Goal: Task Accomplishment & Management: Manage account settings

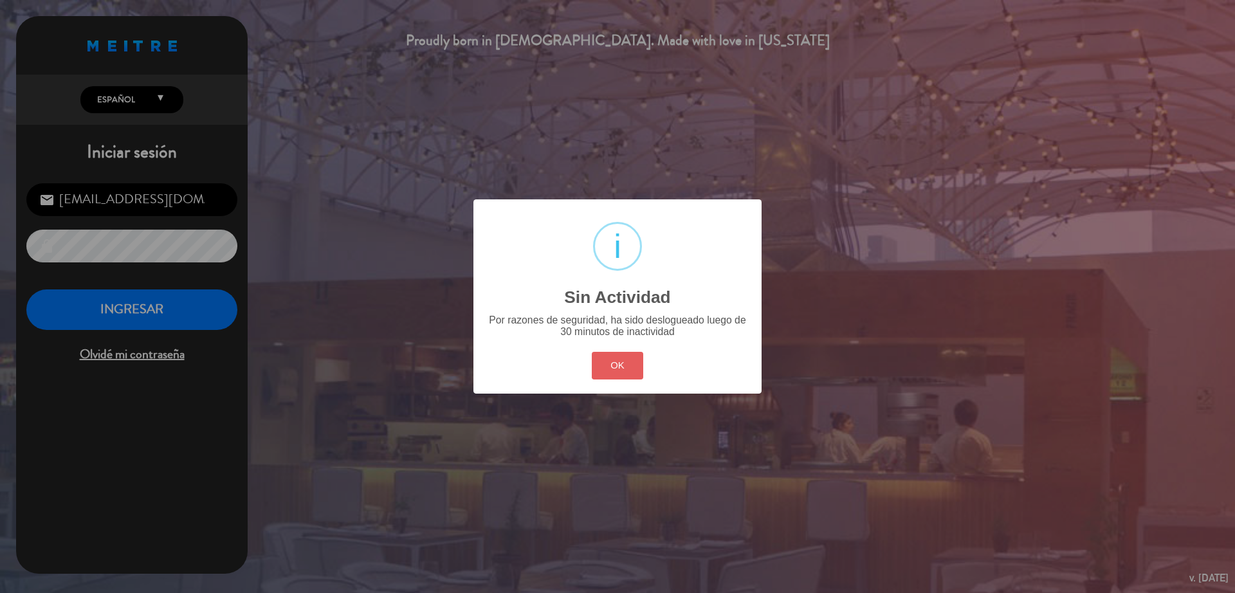
click at [635, 367] on button "OK" at bounding box center [618, 366] width 52 height 28
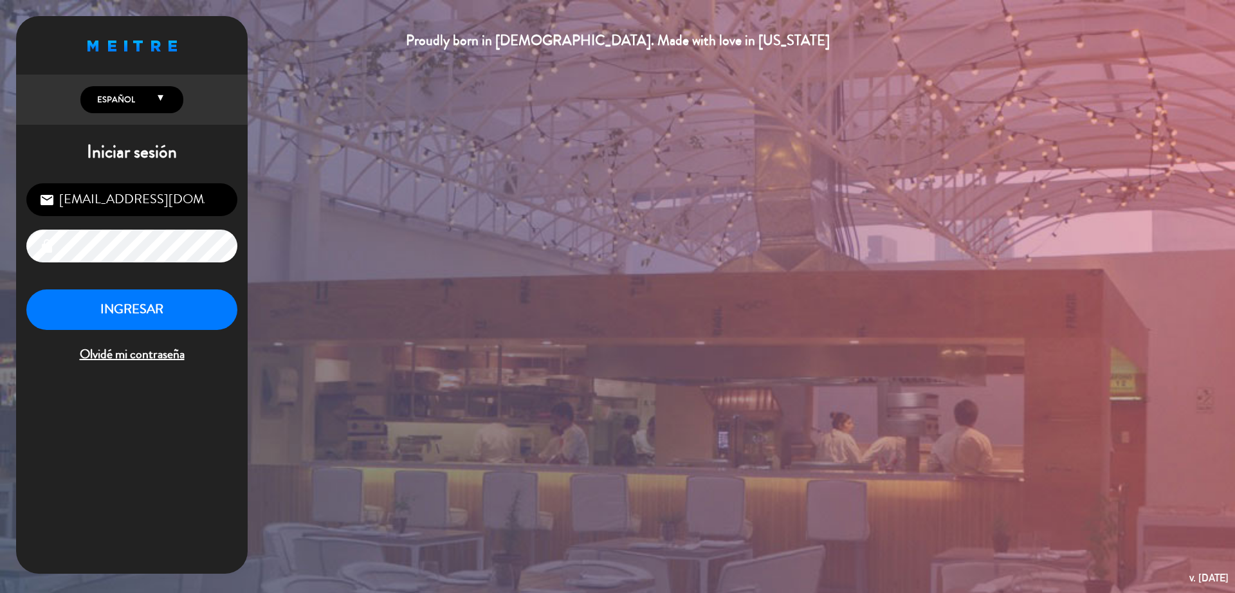
click at [177, 331] on div "INGRESAR Olvidé mi contraseña" at bounding box center [131, 327] width 211 height 76
click at [177, 314] on button "INGRESAR" at bounding box center [131, 309] width 211 height 41
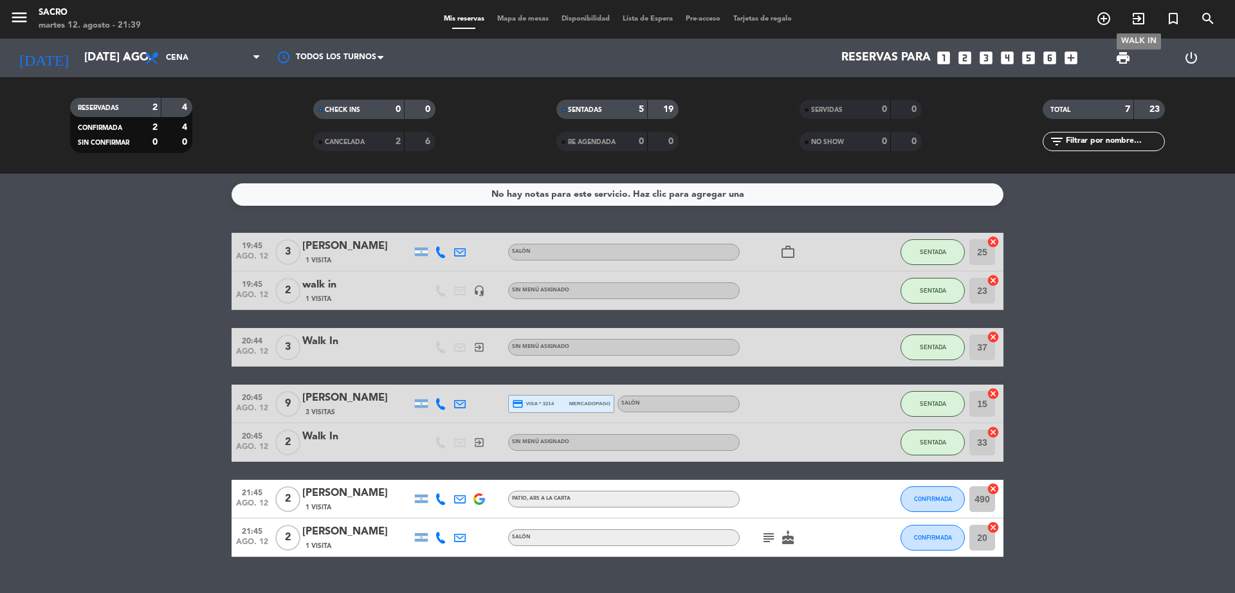
click at [1140, 20] on icon "exit_to_app" at bounding box center [1138, 18] width 15 height 15
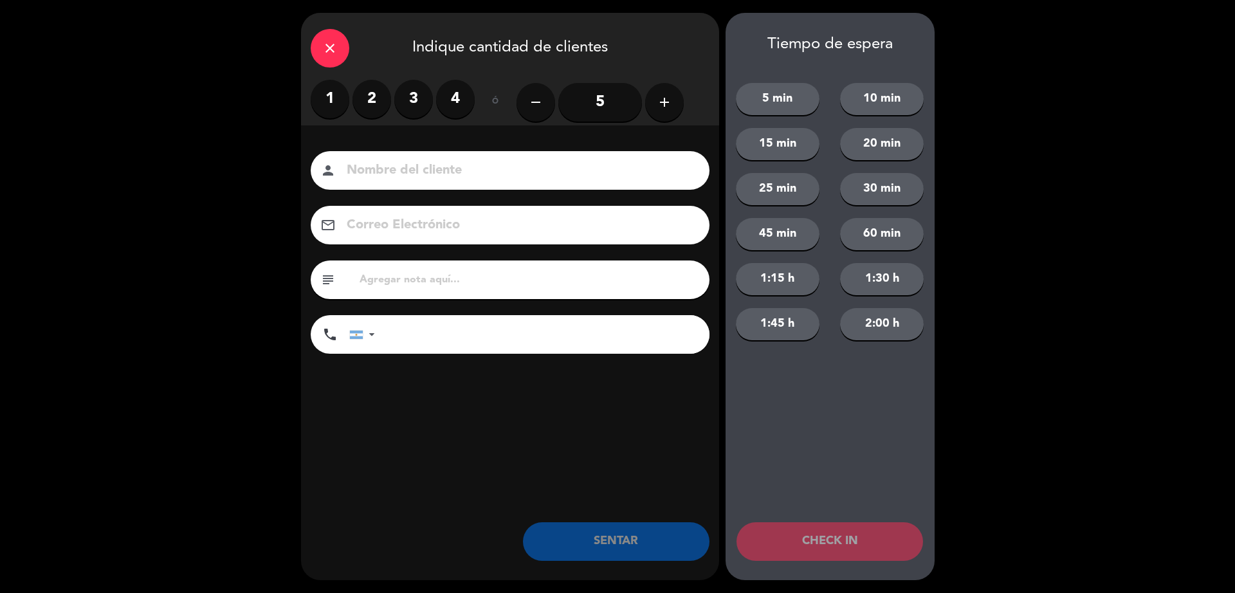
click at [446, 95] on label "4" at bounding box center [455, 99] width 39 height 39
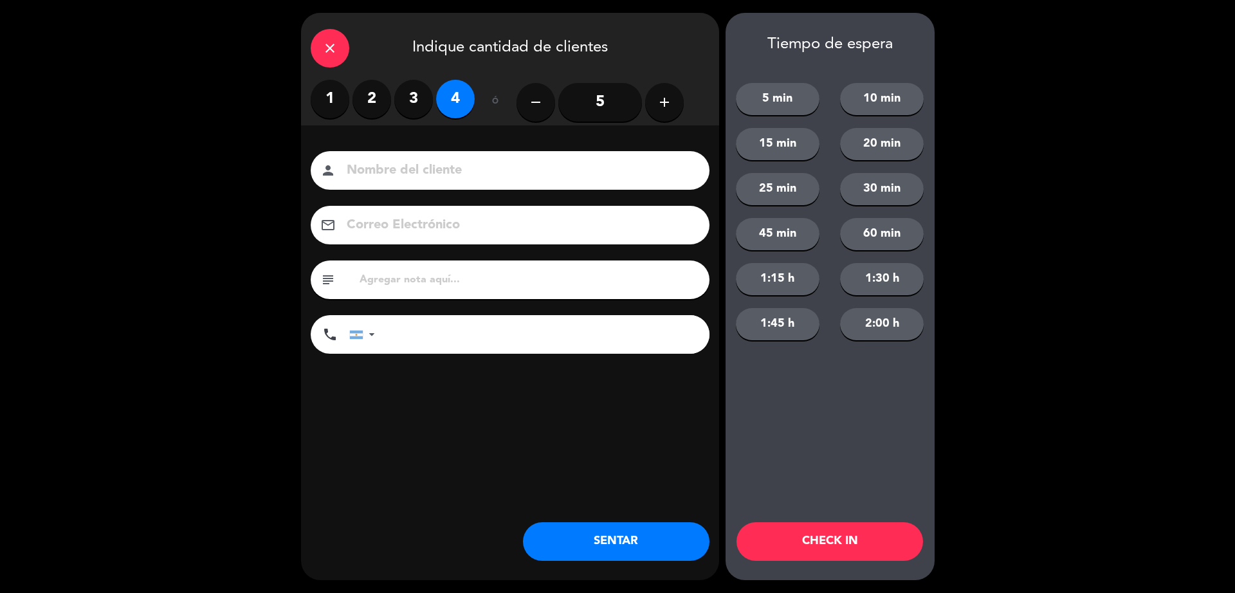
click at [669, 543] on button "SENTAR" at bounding box center [616, 541] width 187 height 39
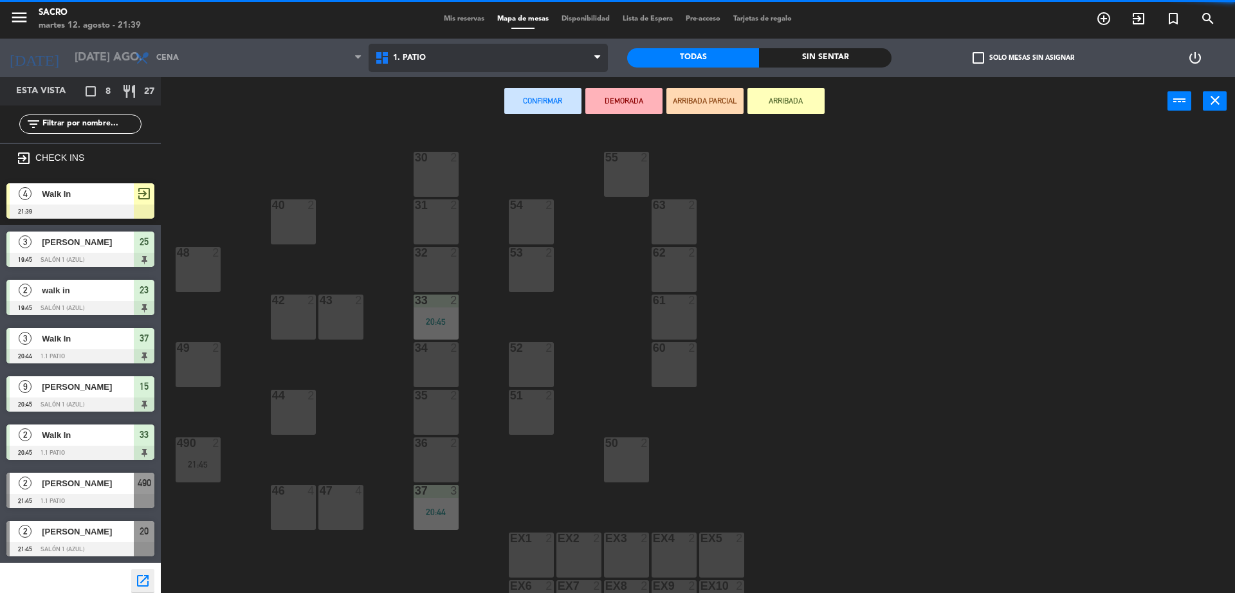
click at [509, 56] on span "1. PATIO" at bounding box center [489, 58] width 240 height 28
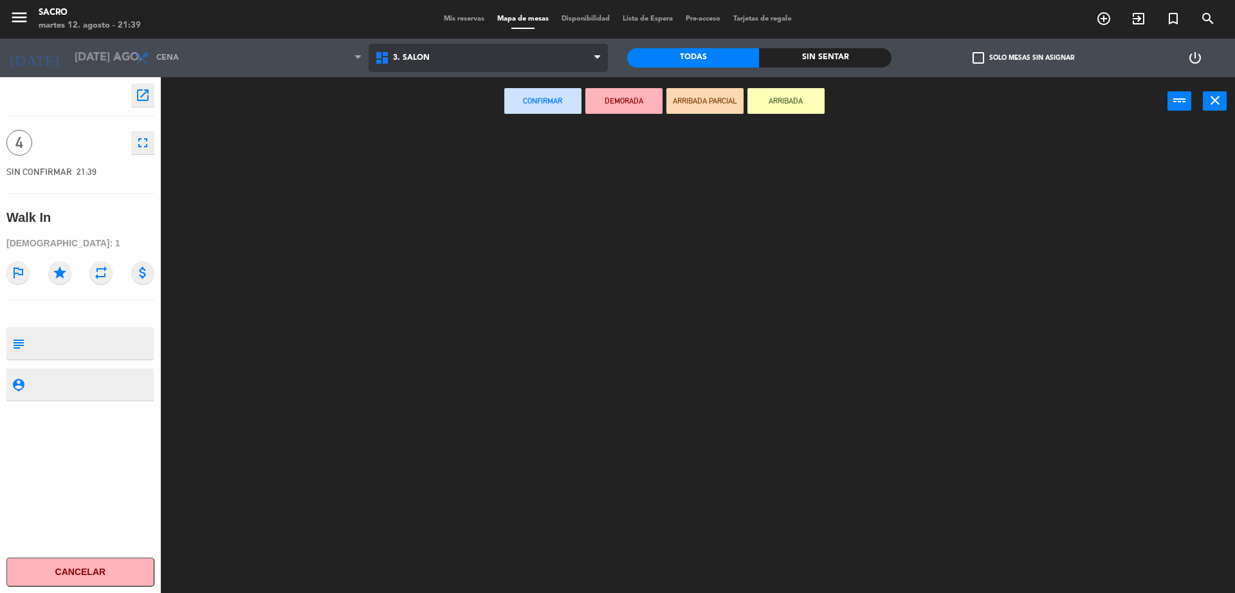
click at [483, 111] on ng-component "menu Sacro martes 12. agosto - 21:39 Mis reservas Mapa de mesas Disponibilidad …" at bounding box center [617, 298] width 1235 height 596
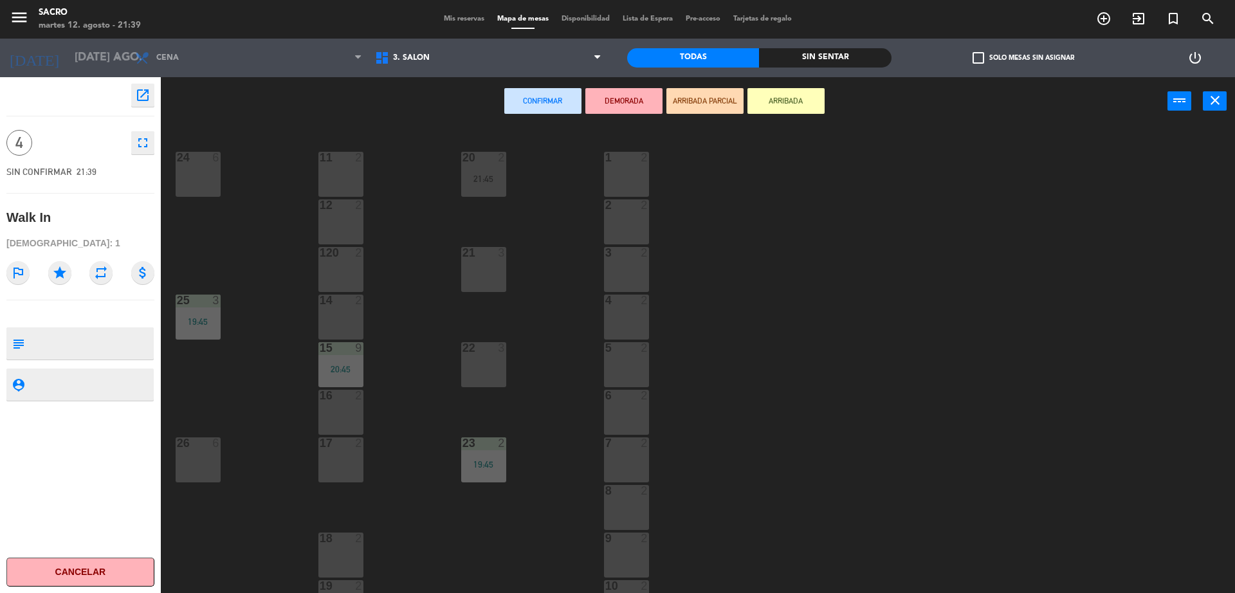
click at [200, 457] on div "26 6" at bounding box center [198, 459] width 45 height 45
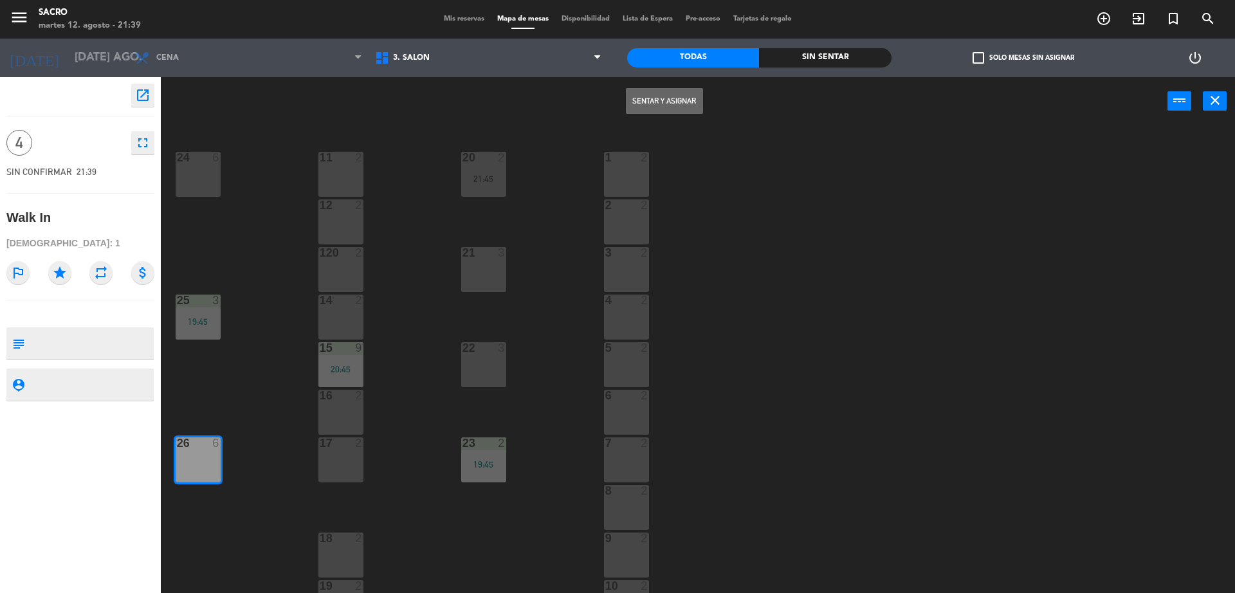
click at [680, 101] on button "Sentar y Asignar" at bounding box center [664, 101] width 77 height 26
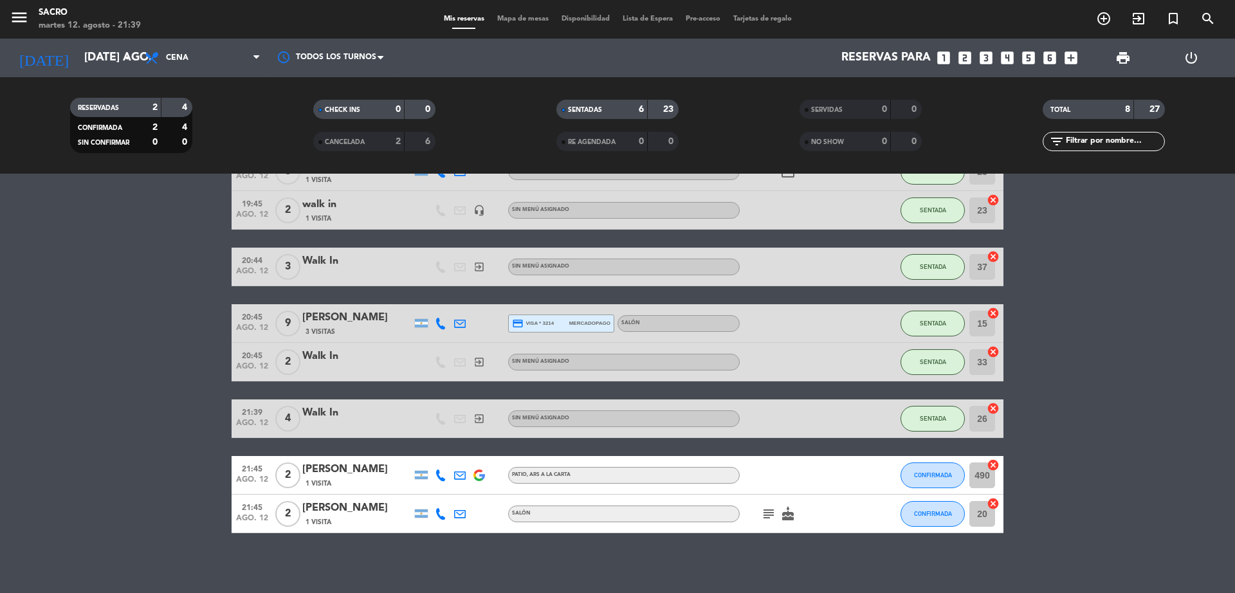
scroll to position [85, 0]
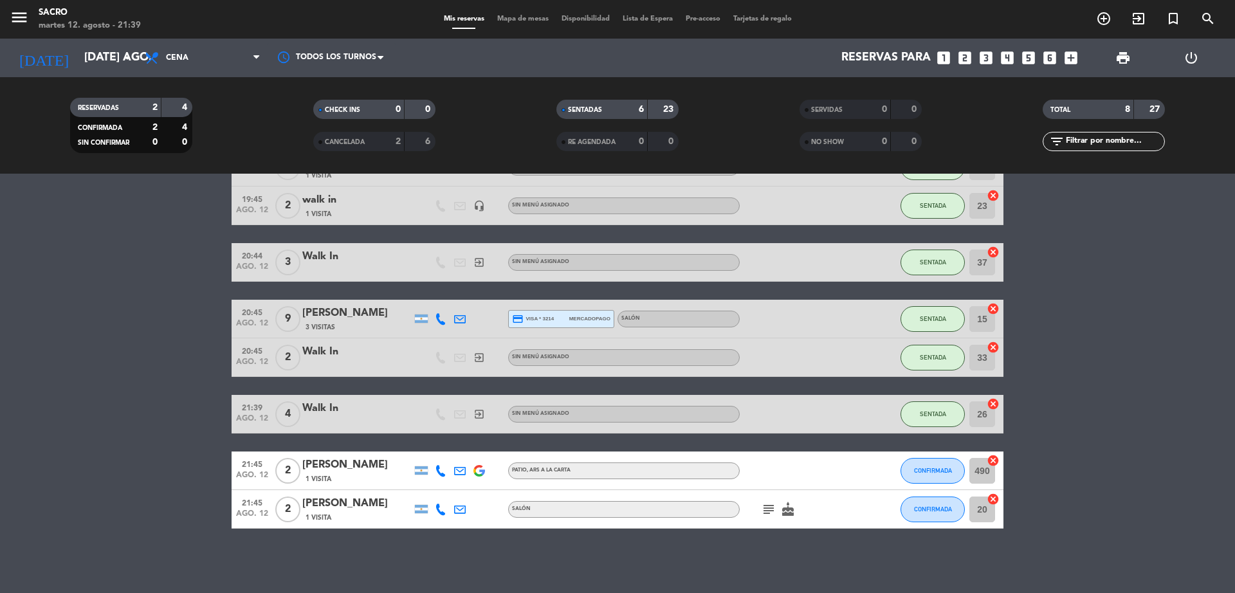
click at [552, 319] on span "credit_card visa * 3214" at bounding box center [533, 319] width 42 height 12
click at [1192, 276] on bookings-row "19:45 ago. 12 3 [PERSON_NAME] 1 Visita SALÓN work_outline SENTADA 25 cancel 19:…" at bounding box center [617, 338] width 1235 height 381
click at [775, 511] on icon "subject" at bounding box center [768, 509] width 15 height 15
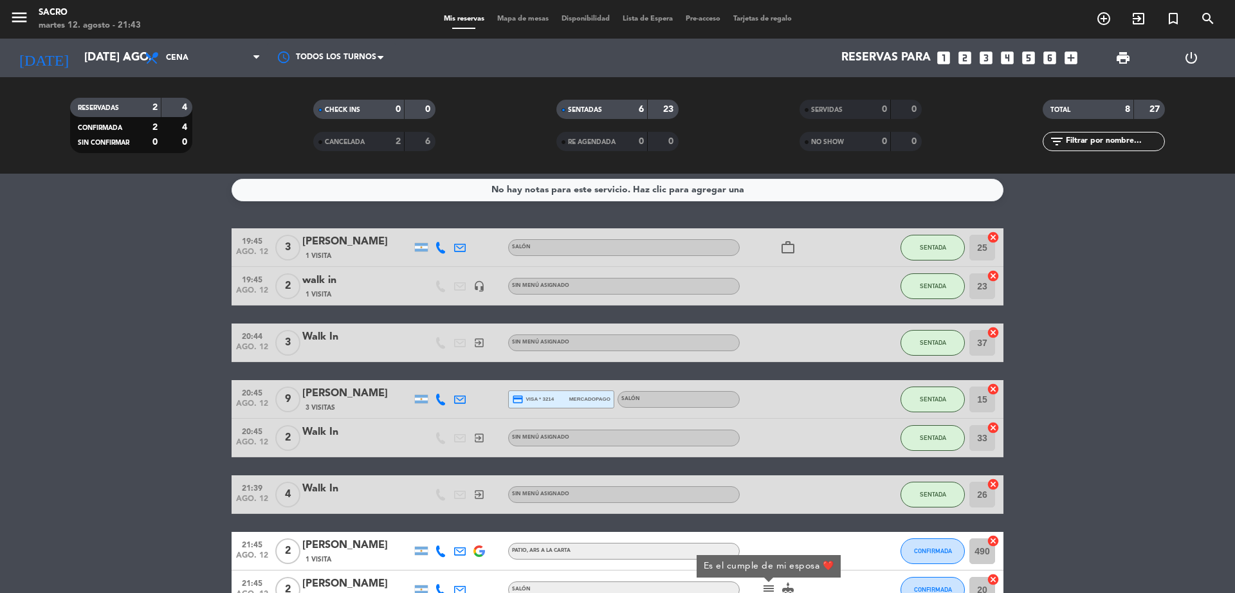
scroll to position [0, 0]
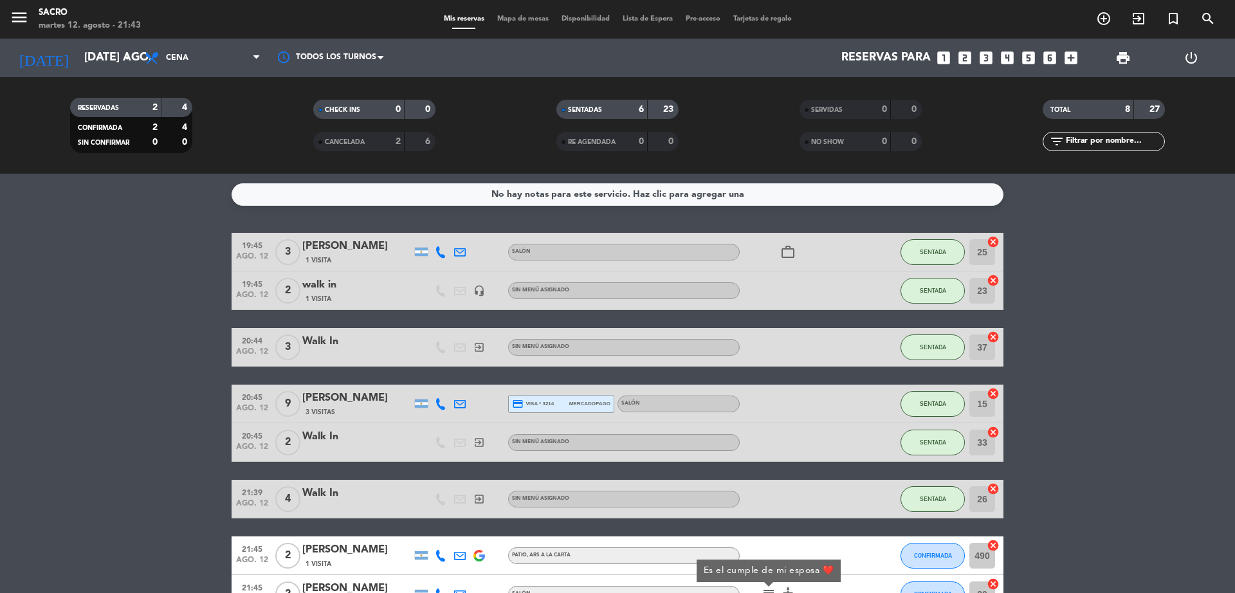
click at [1098, 333] on bookings-row "19:45 ago. 12 3 [PERSON_NAME] 1 Visita SALÓN work_outline SENTADA 25 cancel 19:…" at bounding box center [617, 423] width 1235 height 381
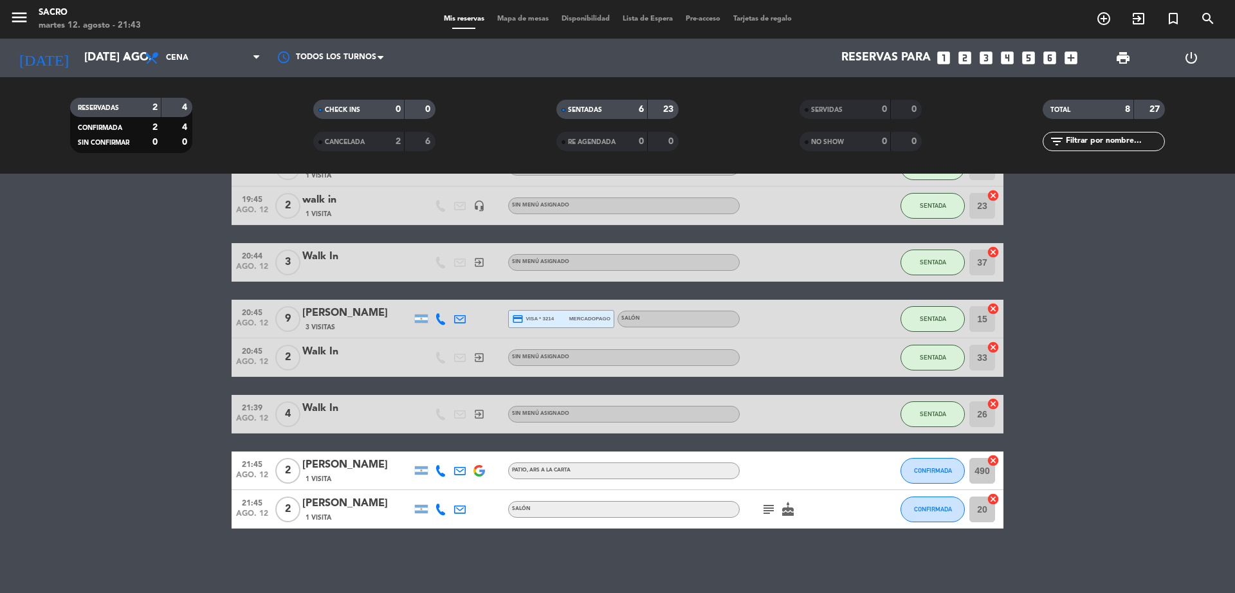
scroll to position [5, 0]
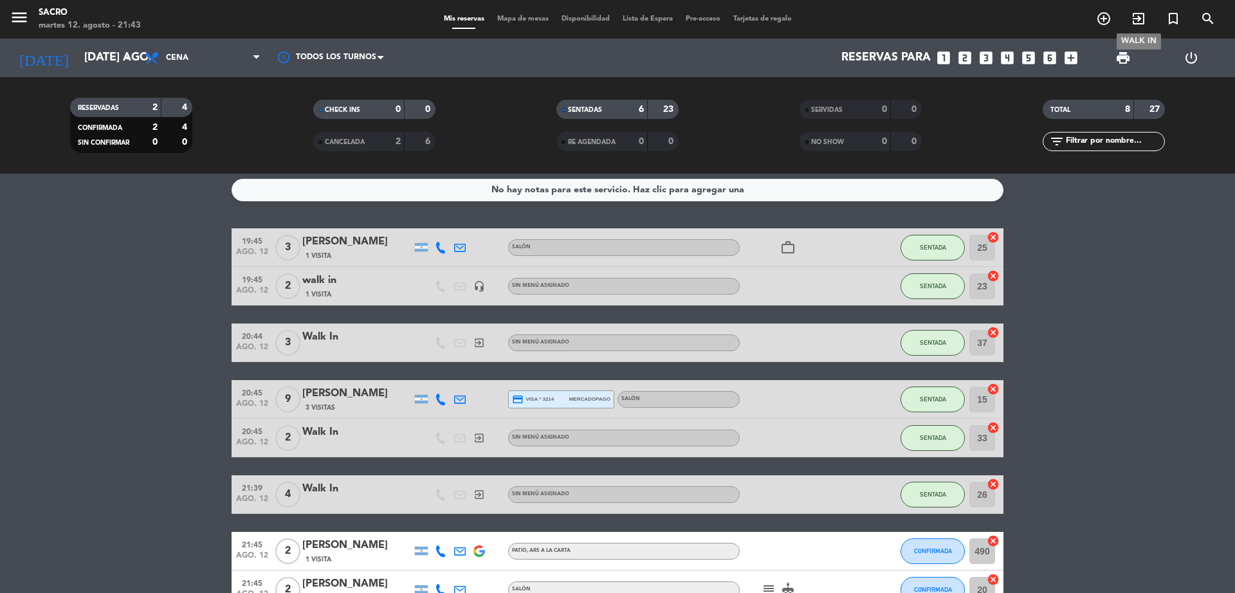
click at [1142, 23] on icon "exit_to_app" at bounding box center [1138, 18] width 15 height 15
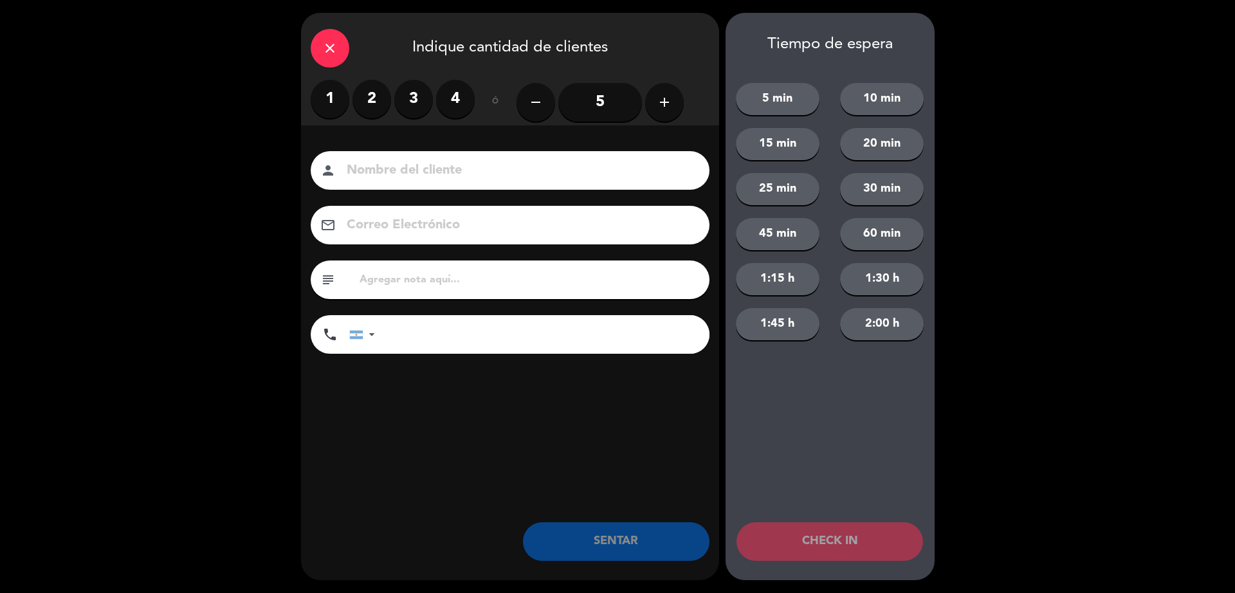
click at [340, 102] on label "1" at bounding box center [330, 99] width 39 height 39
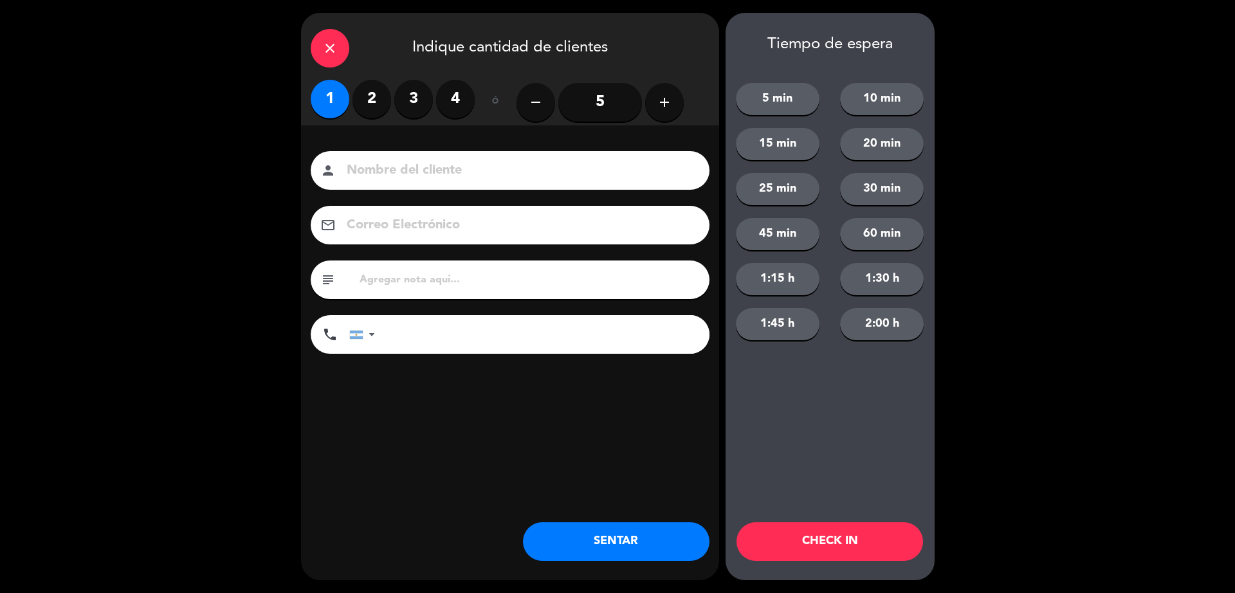
click at [641, 544] on button "SENTAR" at bounding box center [616, 541] width 187 height 39
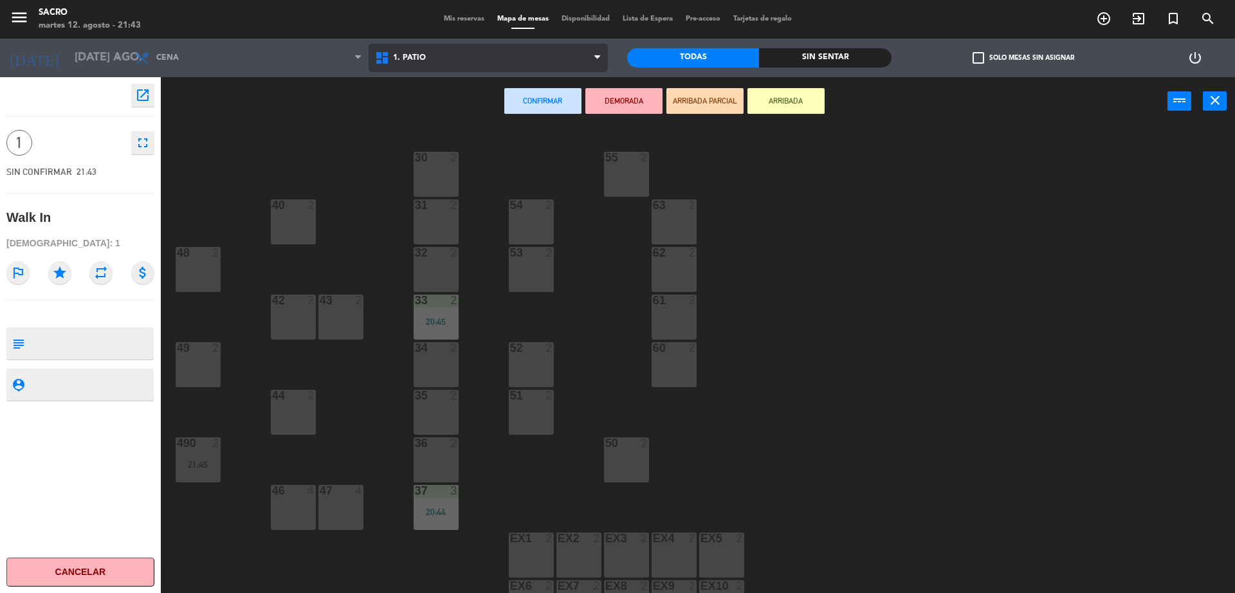
click at [507, 68] on span "1. PATIO" at bounding box center [489, 58] width 240 height 28
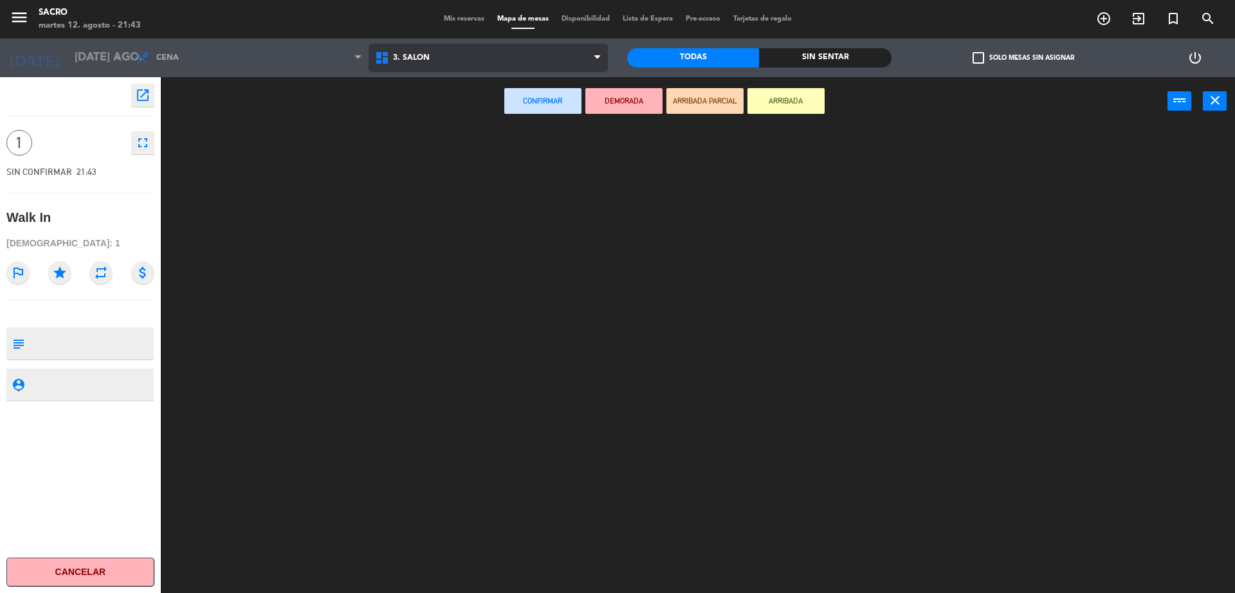
click at [441, 113] on ng-component "menu Sacro martes 12. agosto - 21:43 Mis reservas Mapa de mesas Disponibilidad …" at bounding box center [617, 298] width 1235 height 596
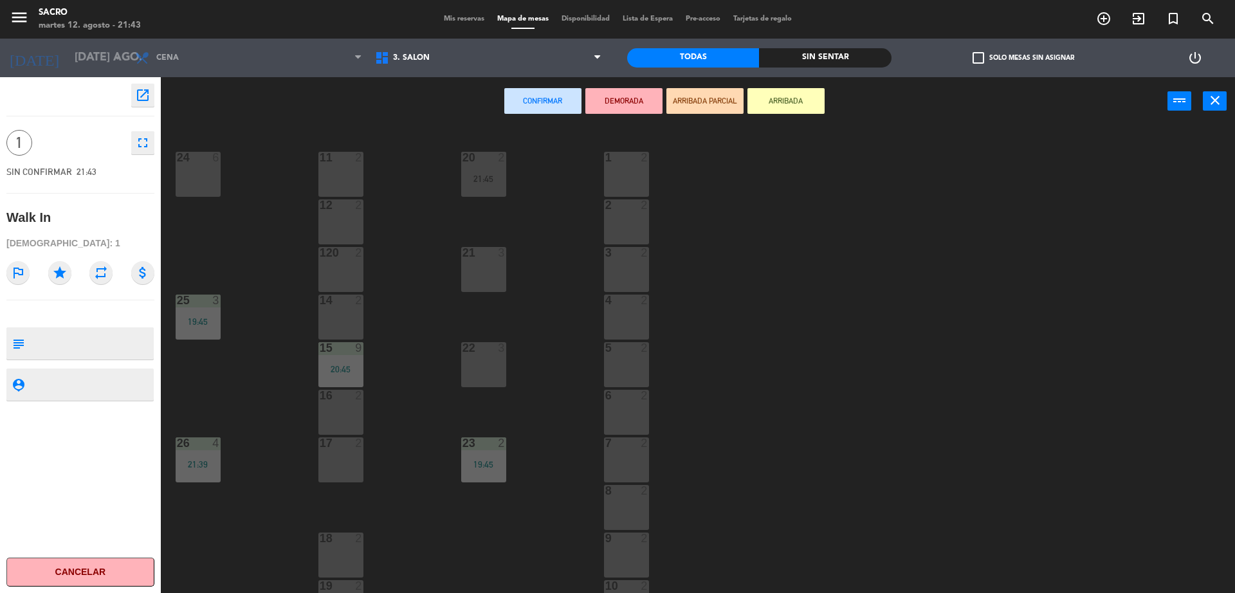
click at [488, 280] on div "21 3" at bounding box center [483, 269] width 45 height 45
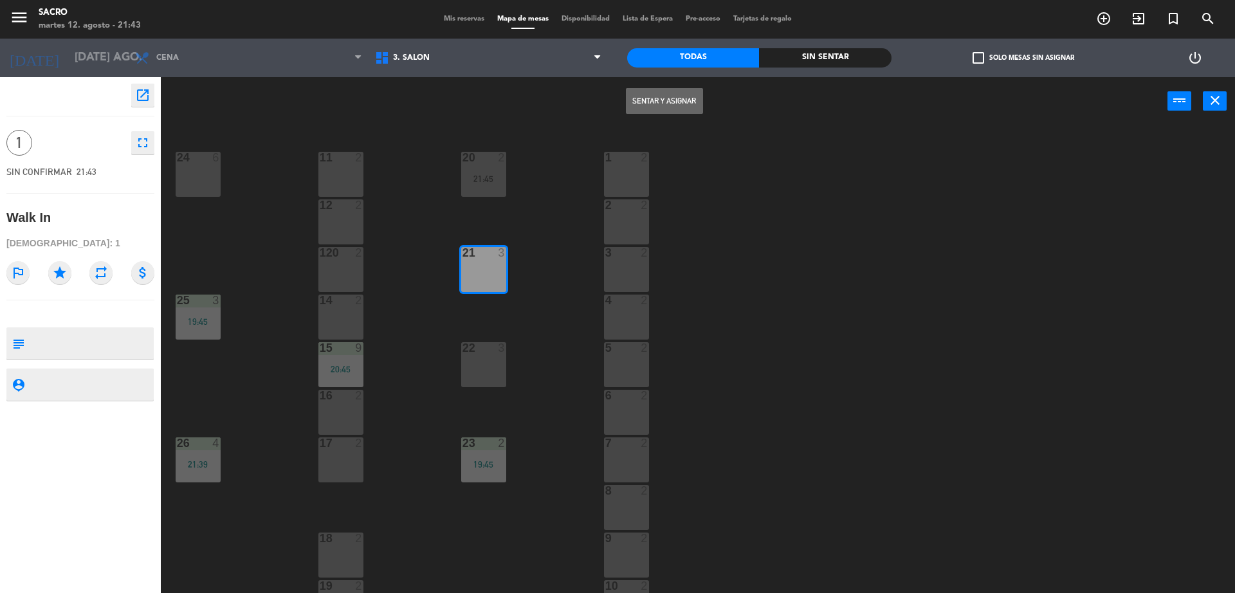
click at [677, 91] on button "Sentar y Asignar" at bounding box center [664, 101] width 77 height 26
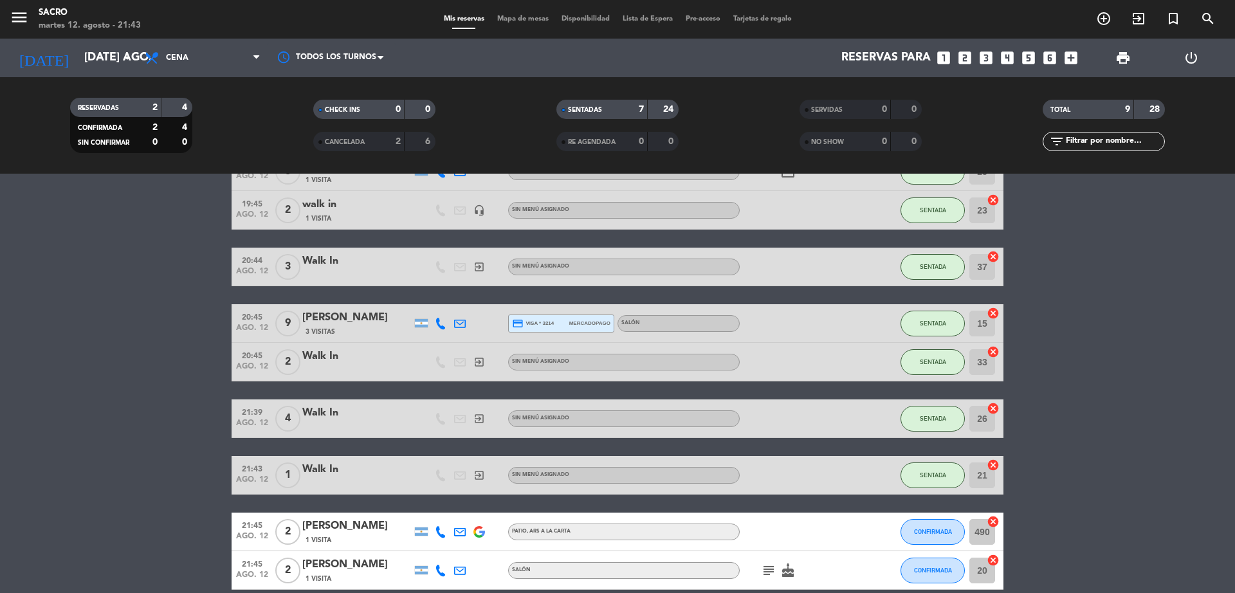
scroll to position [142, 0]
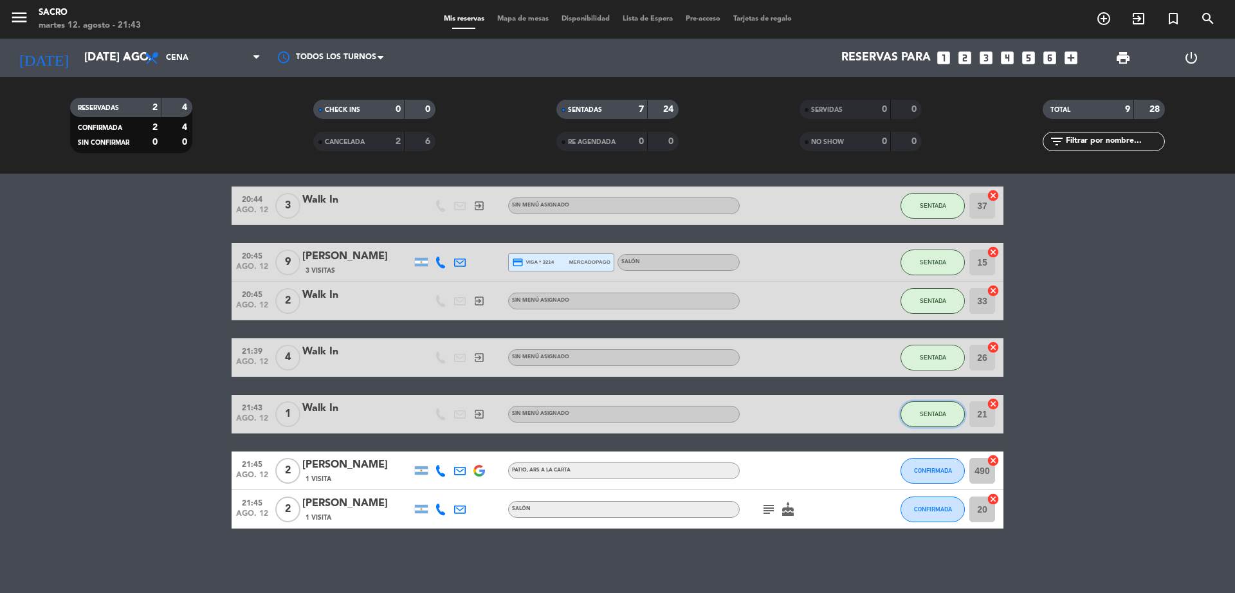
click at [945, 424] on button "SENTADA" at bounding box center [932, 414] width 64 height 26
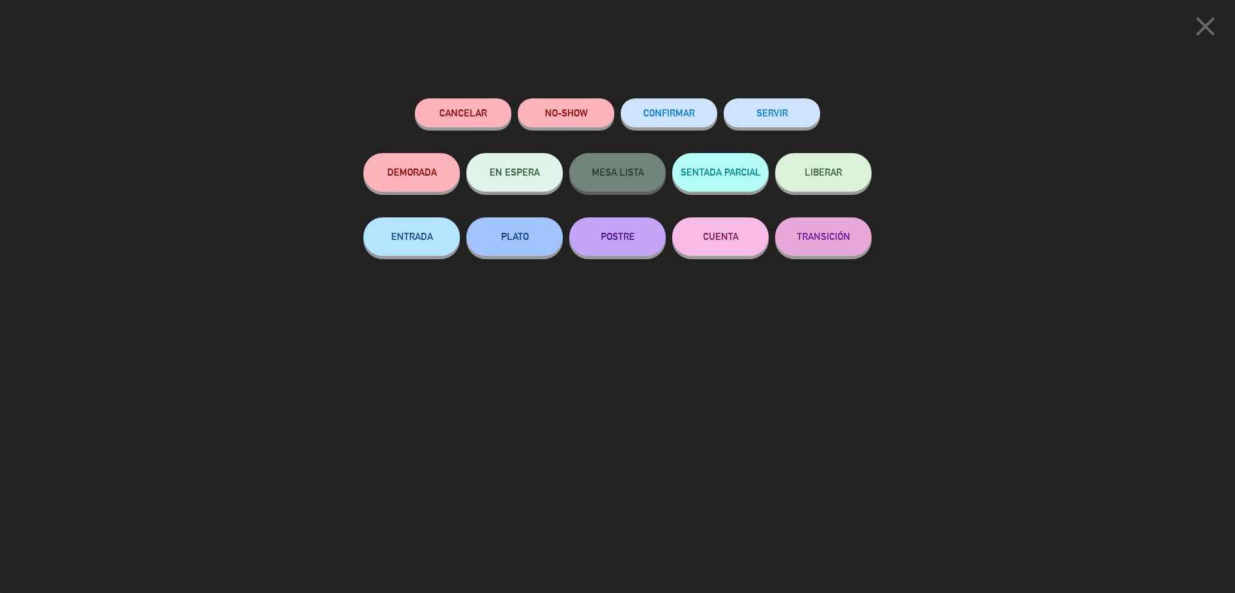
click at [776, 120] on button "SERVIR" at bounding box center [772, 112] width 96 height 29
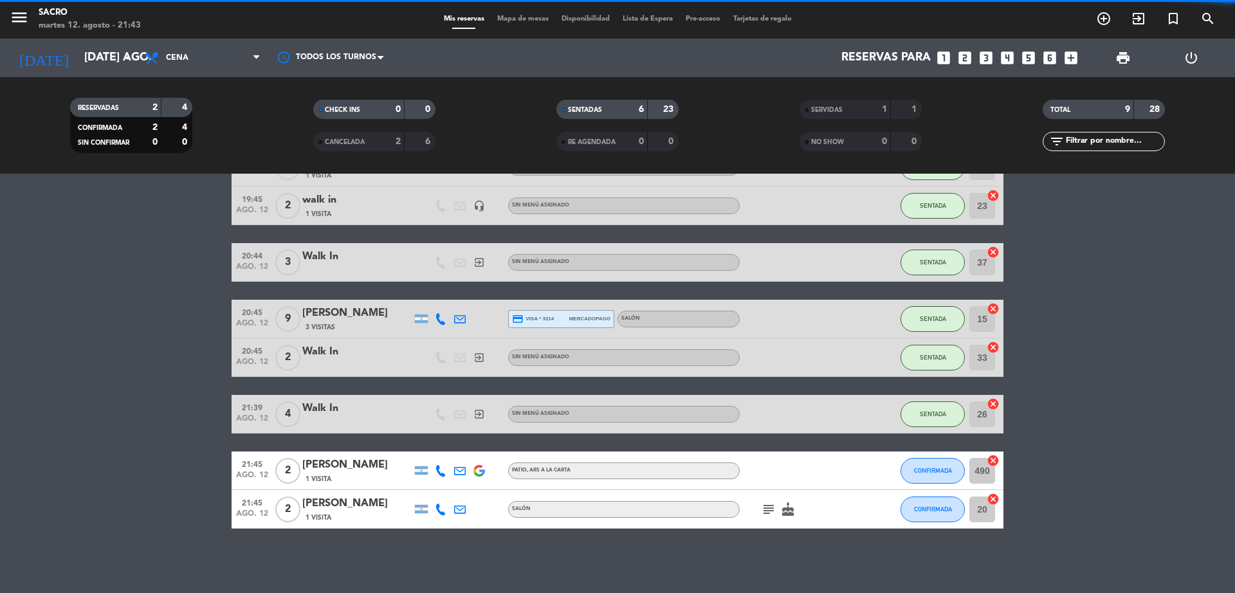
scroll to position [0, 0]
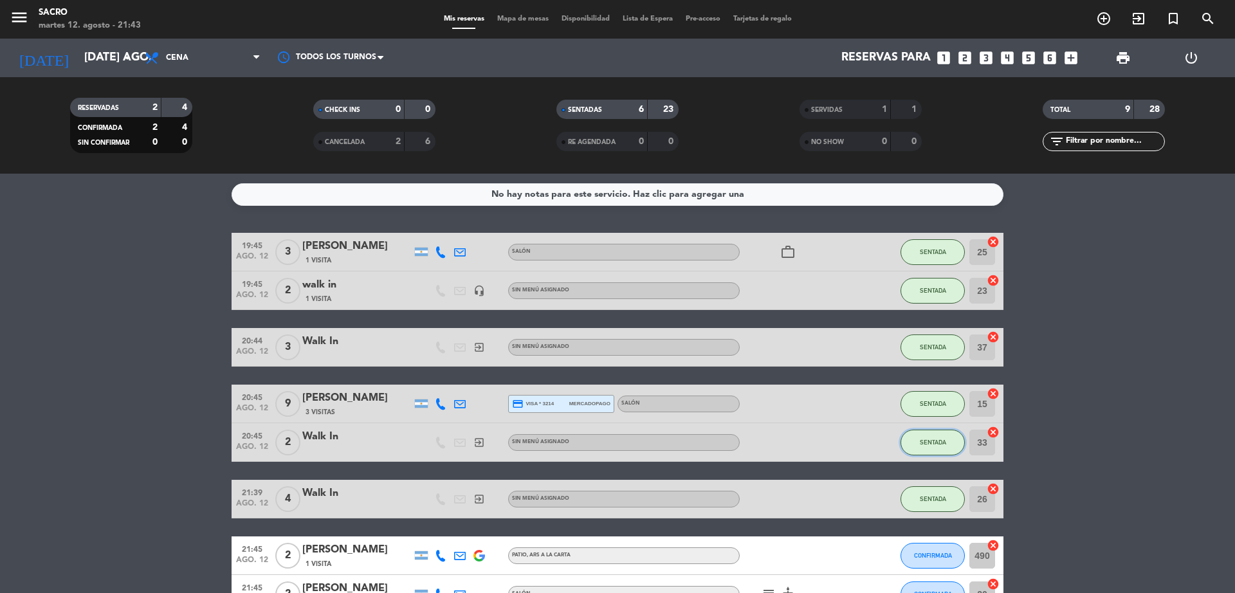
click at [936, 441] on span "SENTADA" at bounding box center [933, 442] width 26 height 7
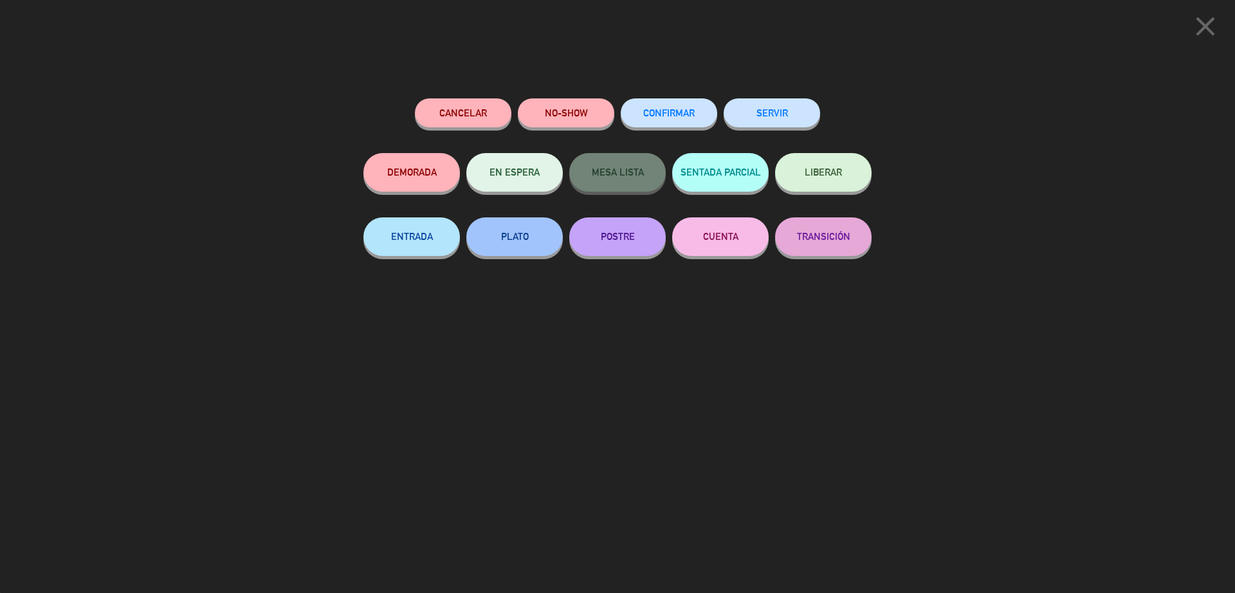
click at [756, 104] on button "SERVIR" at bounding box center [772, 112] width 96 height 29
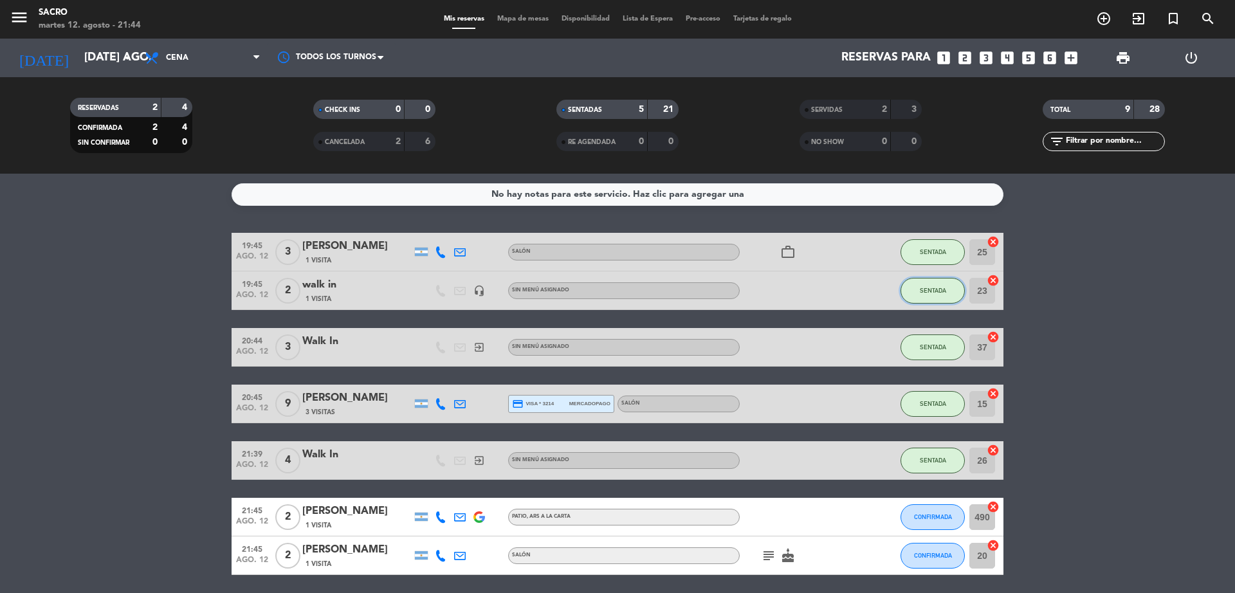
click at [935, 292] on span "SENTADA" at bounding box center [933, 290] width 26 height 7
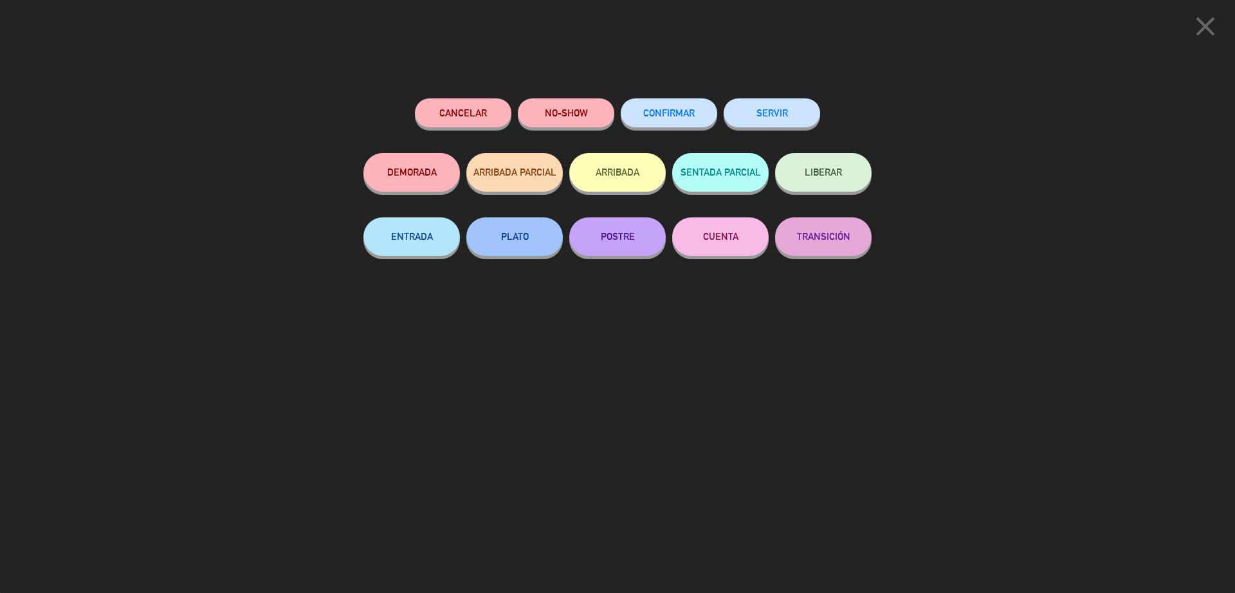
click at [767, 113] on button "SERVIR" at bounding box center [772, 112] width 96 height 29
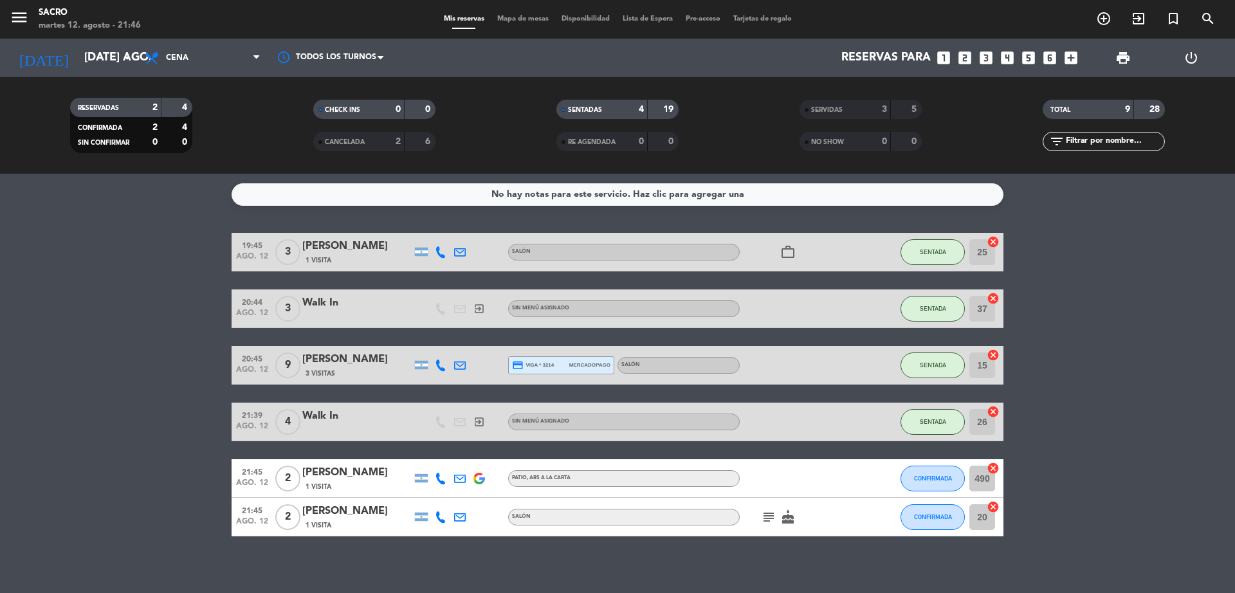
click at [991, 413] on icon "cancel" at bounding box center [993, 411] width 13 height 13
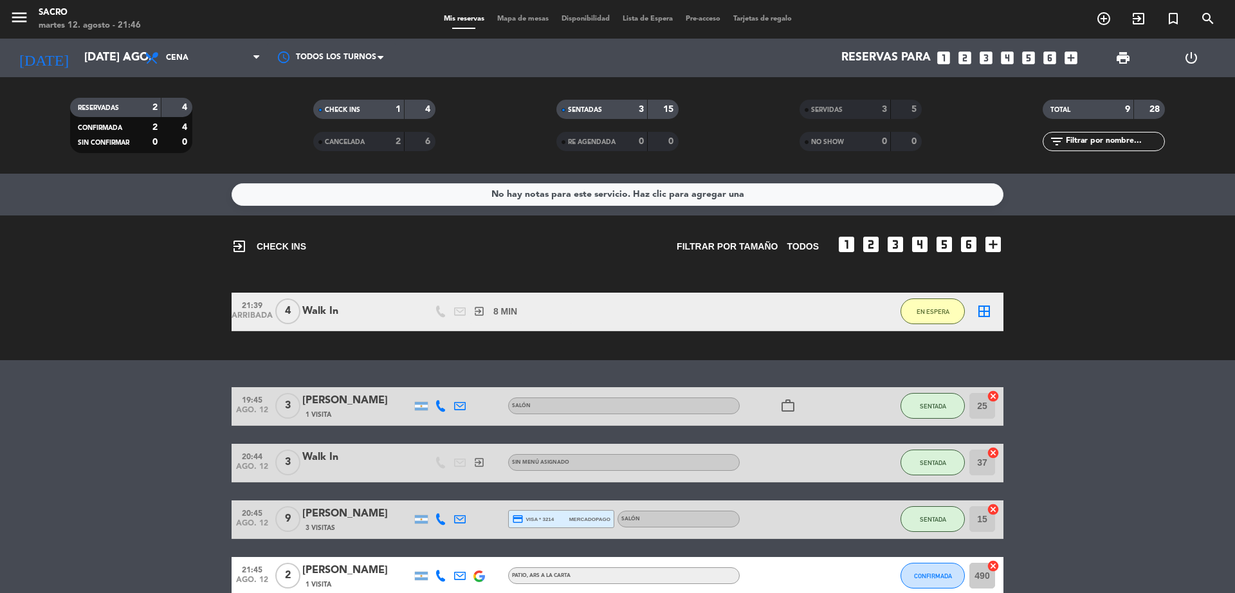
scroll to position [105, 0]
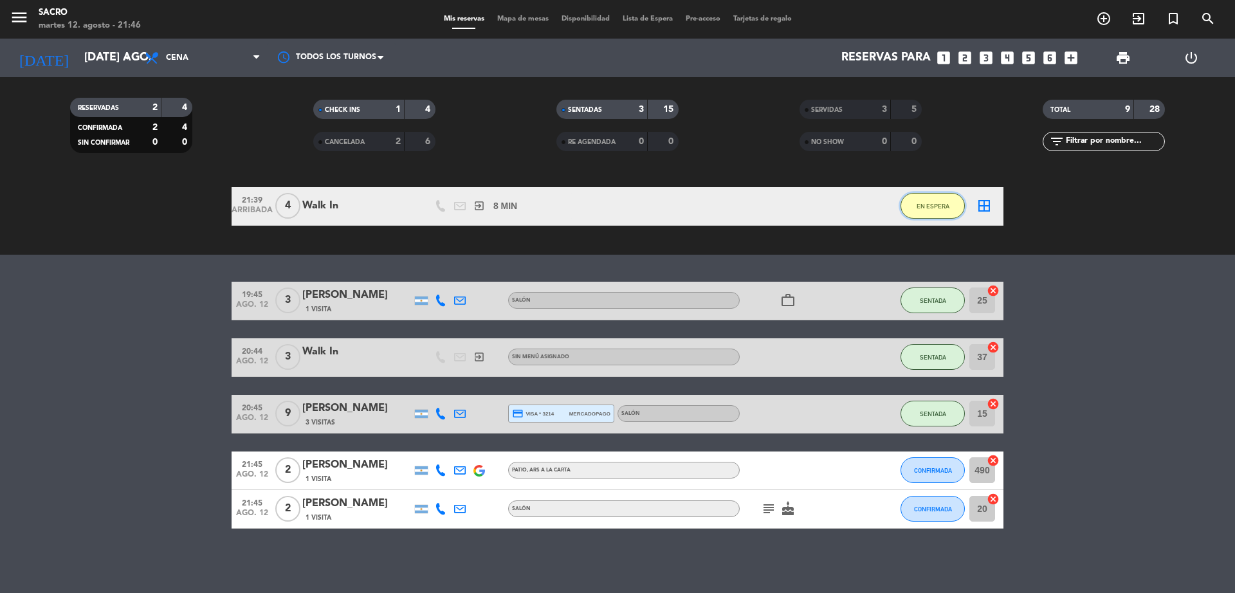
click at [949, 212] on button "EN ESPERA" at bounding box center [932, 206] width 64 height 26
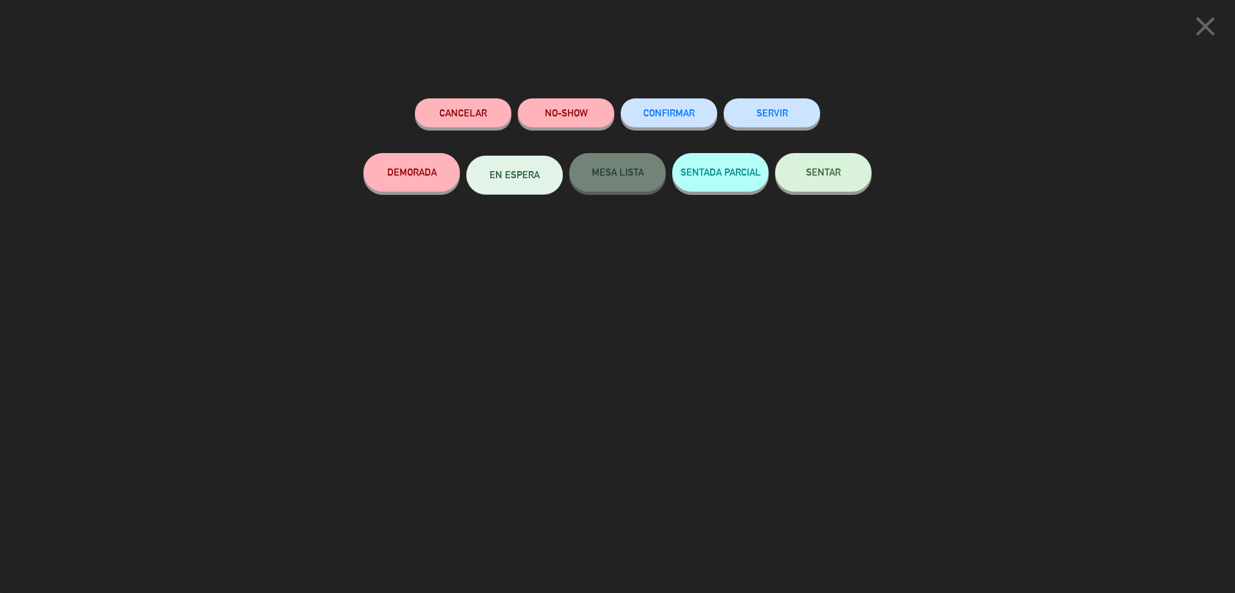
click at [486, 104] on button "Cancelar" at bounding box center [463, 112] width 96 height 29
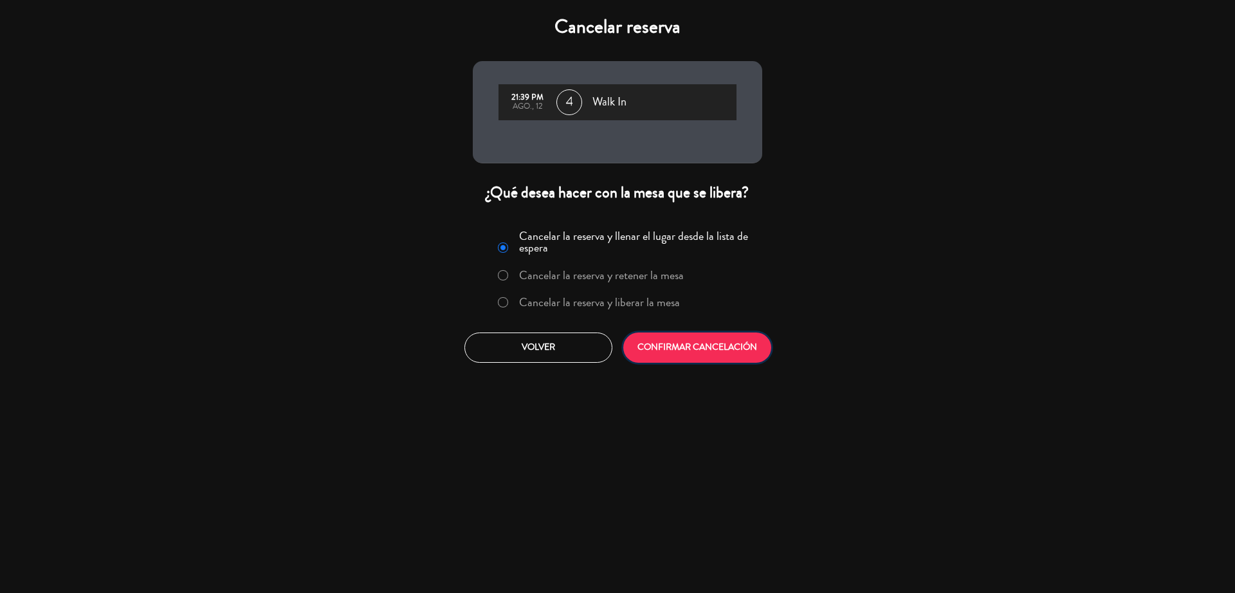
click at [671, 349] on button "CONFIRMAR CANCELACIÓN" at bounding box center [697, 348] width 148 height 30
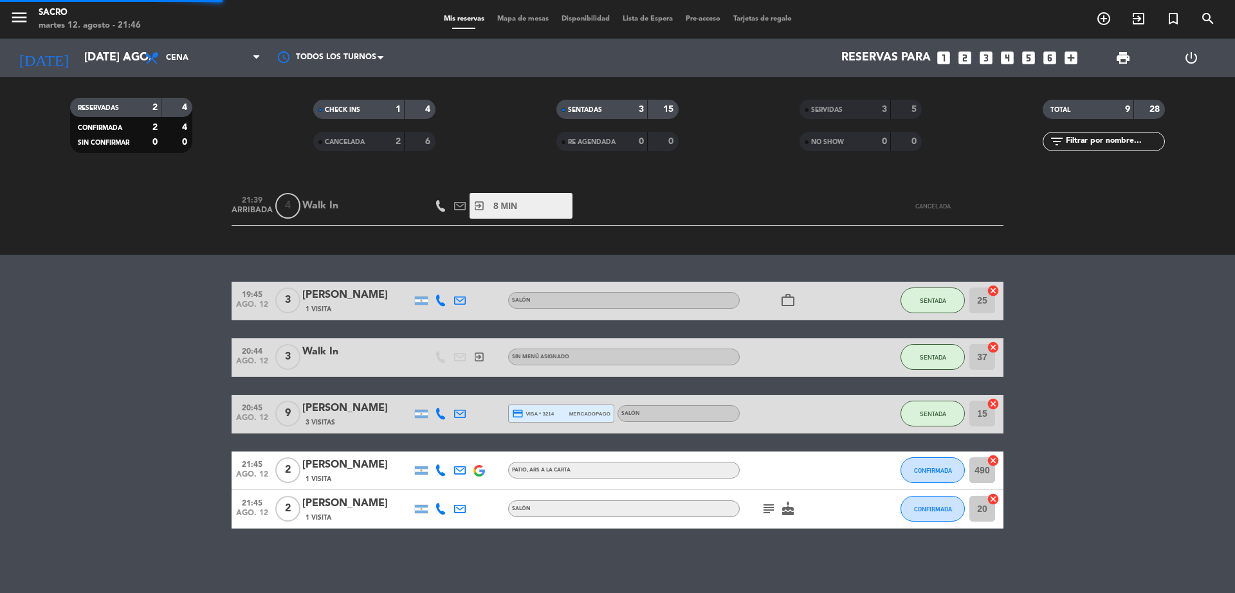
scroll to position [0, 0]
